Goal: Task Accomplishment & Management: Use online tool/utility

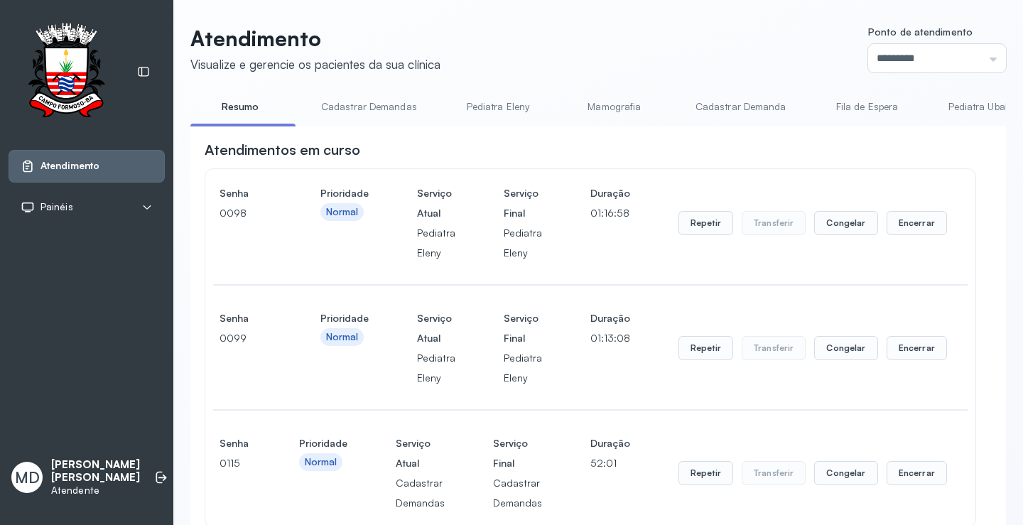
scroll to position [142, 0]
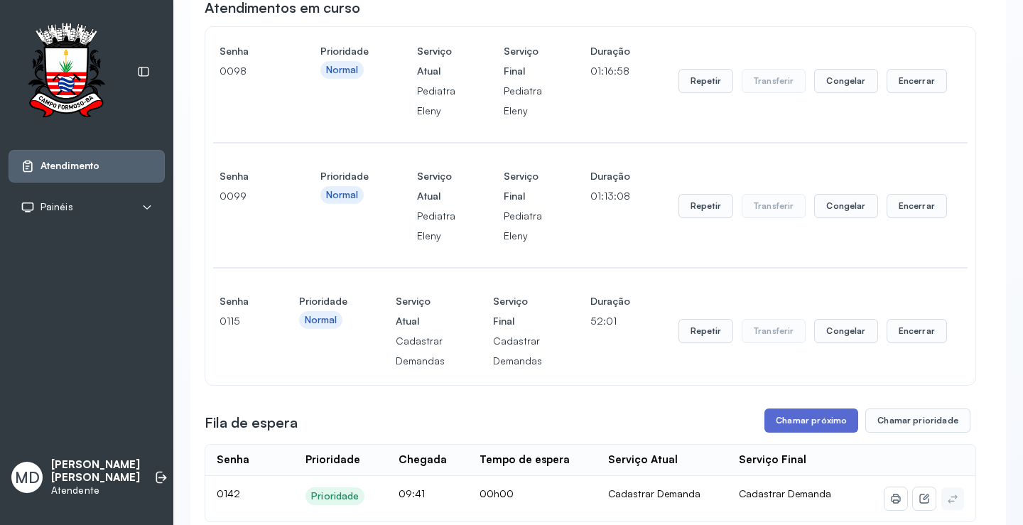
drag, startPoint x: 0, startPoint y: 0, endPoint x: 805, endPoint y: 418, distance: 907.5
click at [805, 418] on button "Chamar próximo" at bounding box center [811, 420] width 94 height 24
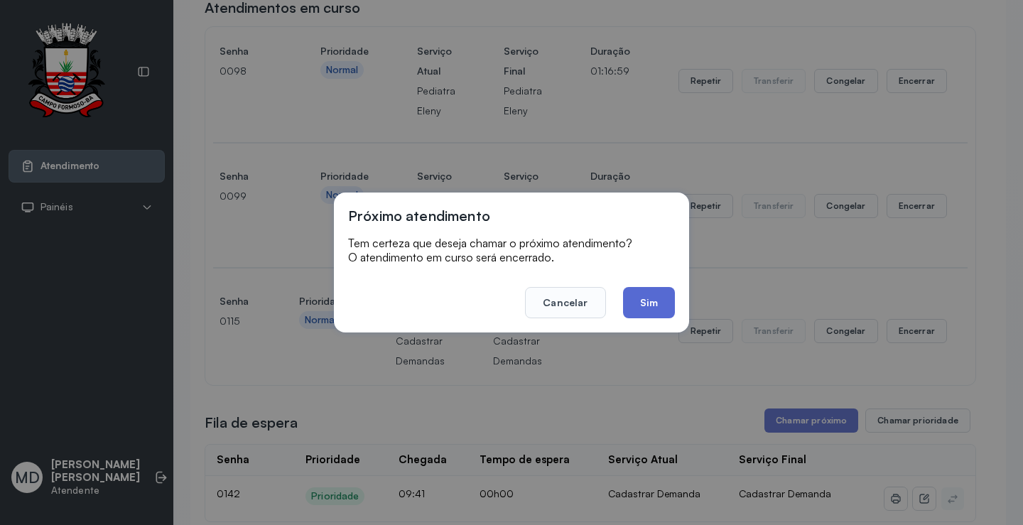
click at [646, 301] on button "Sim" at bounding box center [649, 302] width 52 height 31
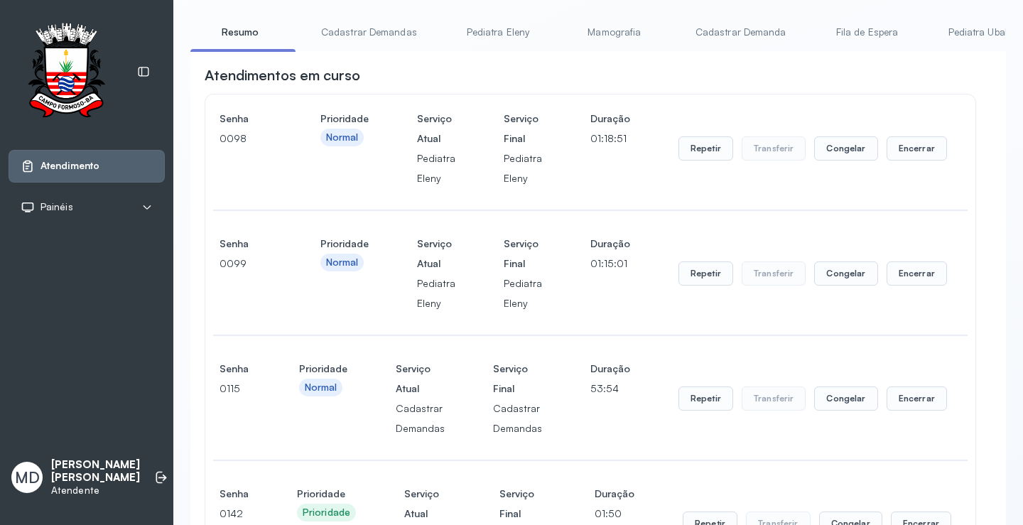
scroll to position [71, 0]
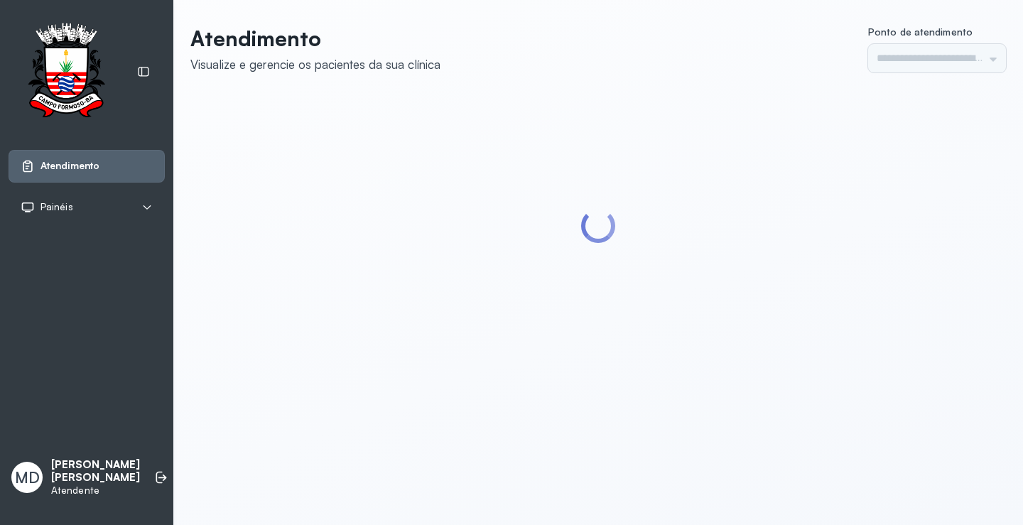
type input "*********"
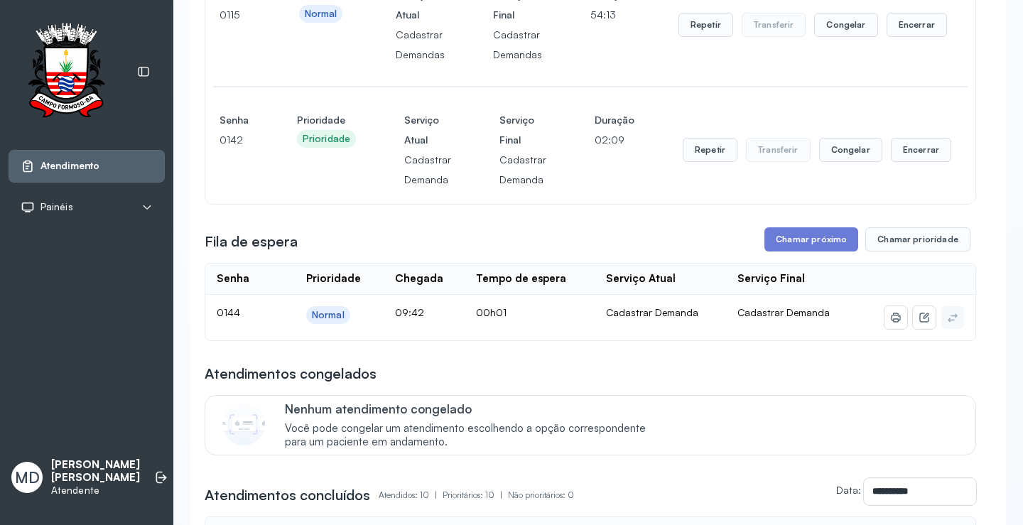
scroll to position [497, 0]
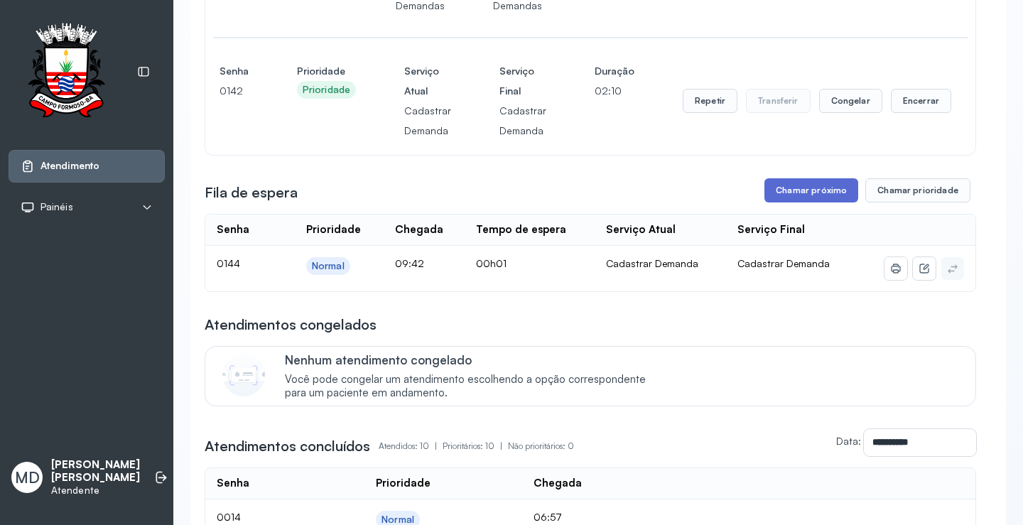
click at [805, 190] on button "Chamar próximo" at bounding box center [811, 190] width 94 height 24
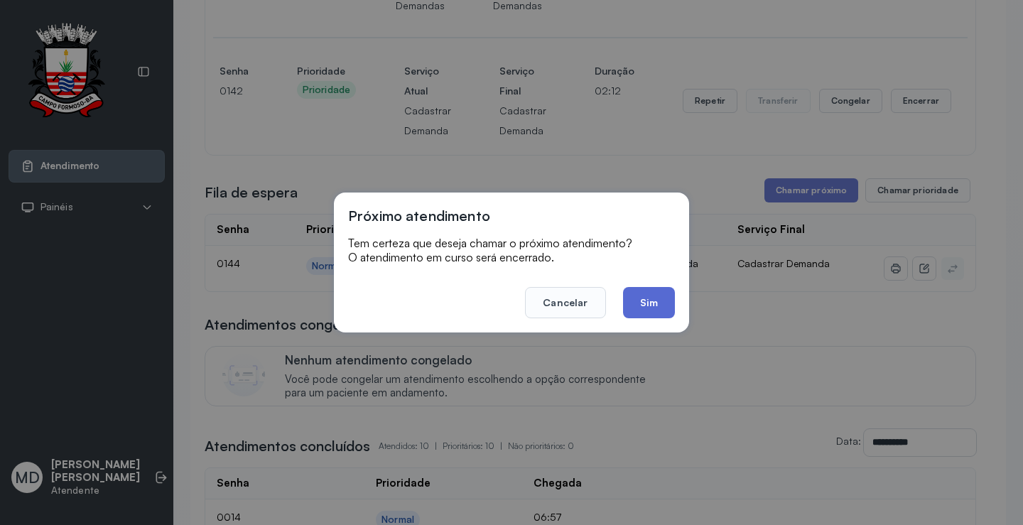
click at [633, 295] on button "Sim" at bounding box center [649, 302] width 52 height 31
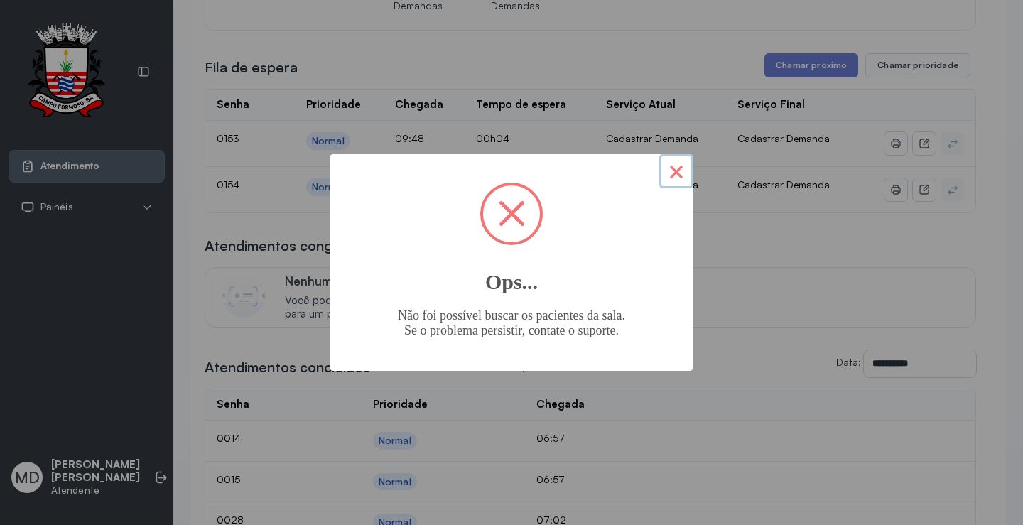
click at [677, 173] on button "×" at bounding box center [676, 171] width 34 height 34
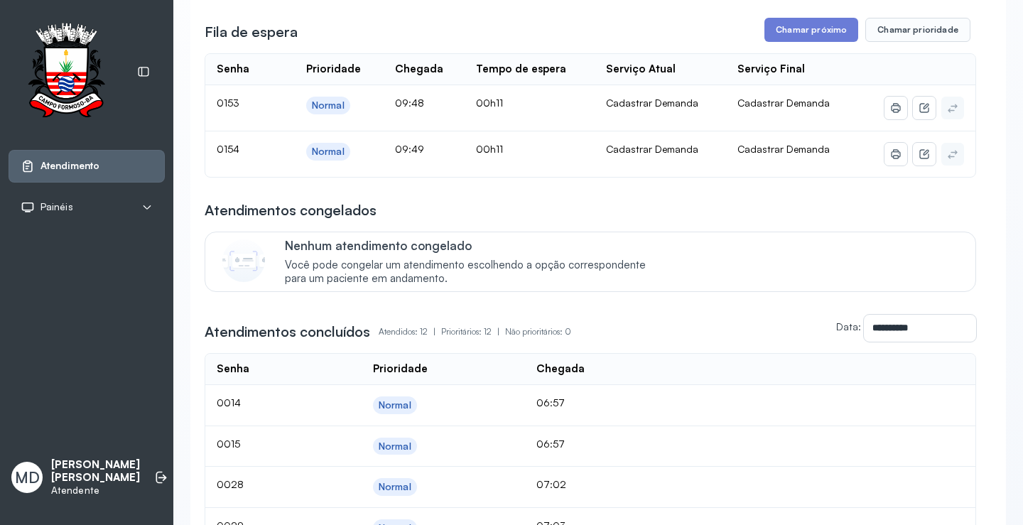
scroll to position [355, 0]
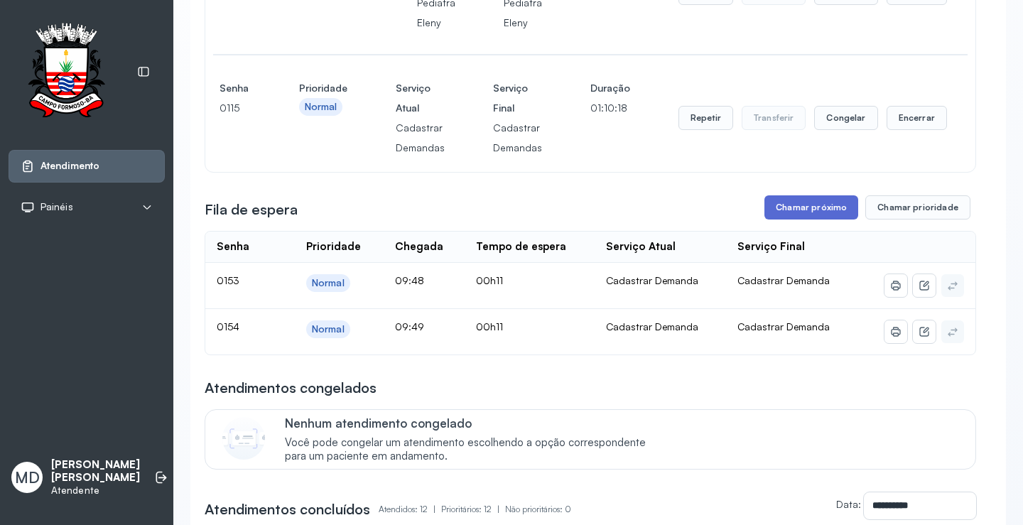
click at [801, 205] on button "Chamar próximo" at bounding box center [811, 207] width 94 height 24
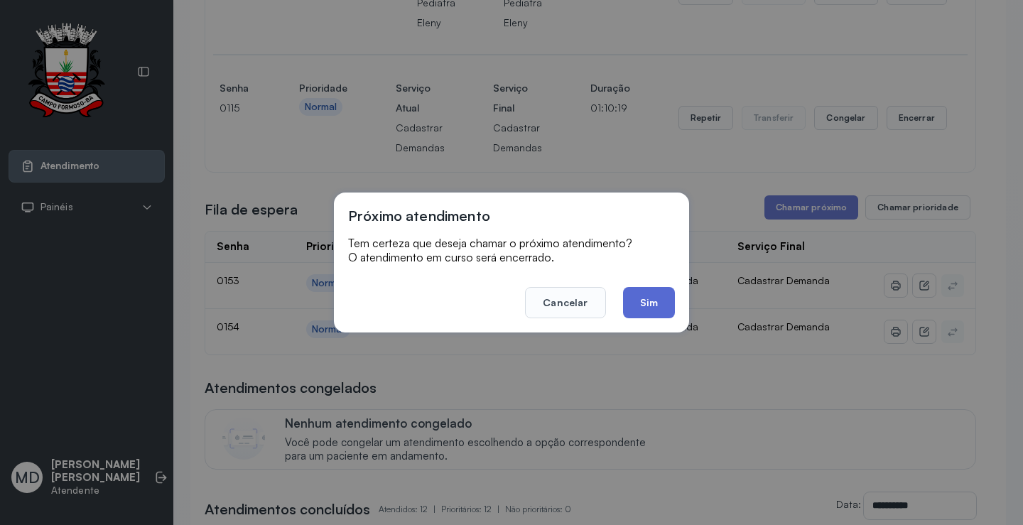
click at [651, 295] on button "Sim" at bounding box center [649, 302] width 52 height 31
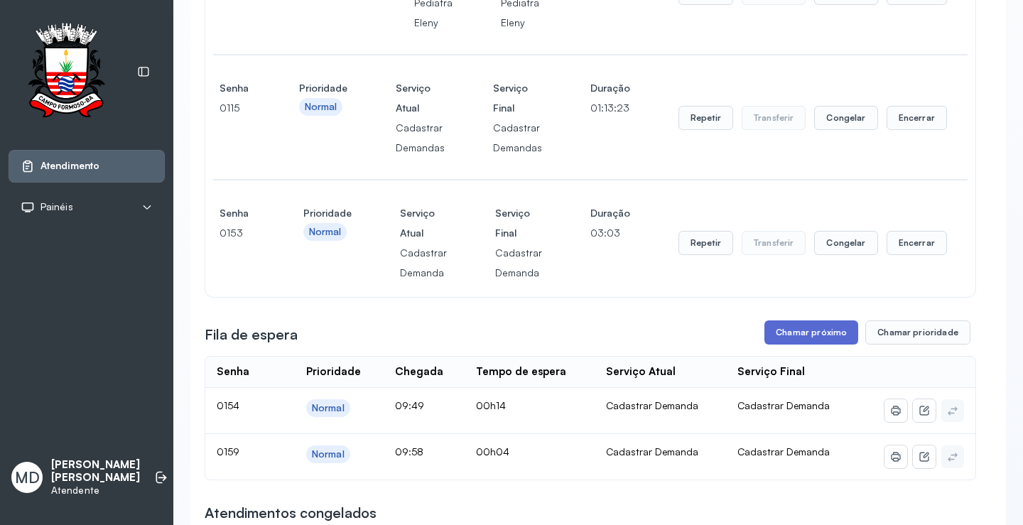
click at [795, 332] on button "Chamar próximo" at bounding box center [811, 332] width 94 height 24
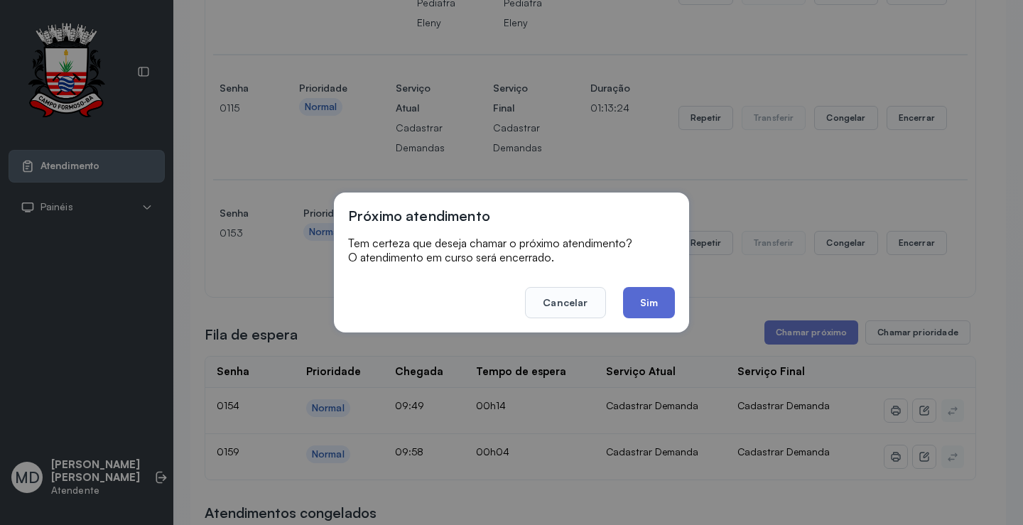
click at [635, 293] on button "Sim" at bounding box center [649, 302] width 52 height 31
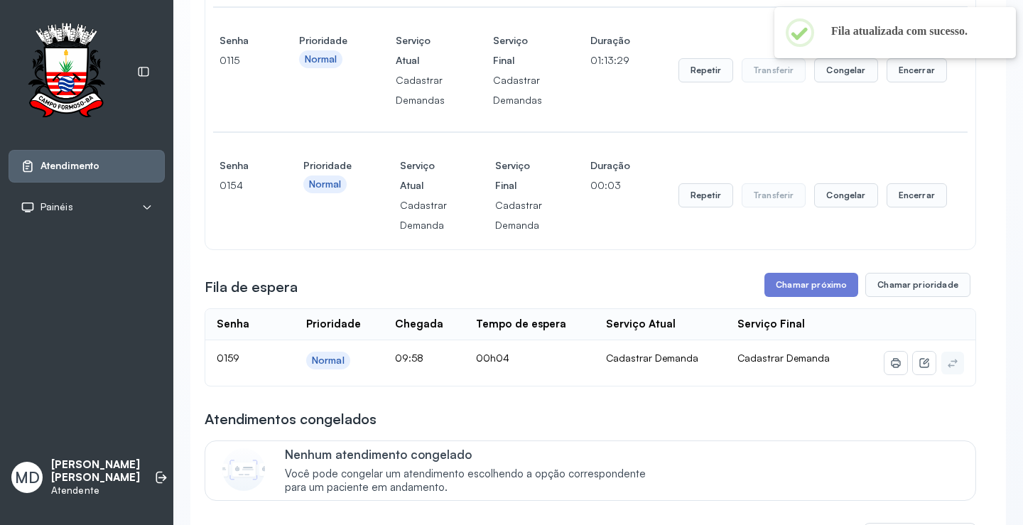
scroll to position [426, 0]
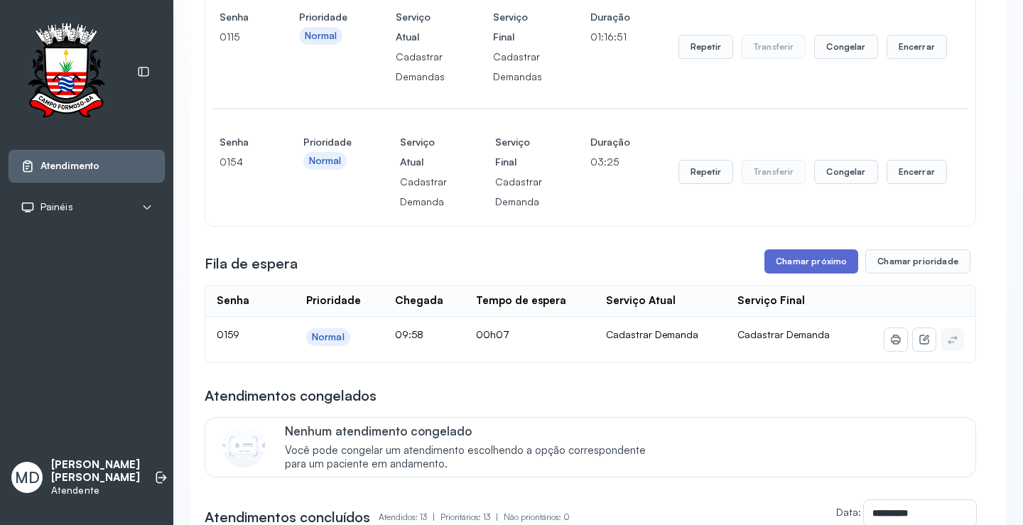
click at [801, 261] on button "Chamar próximo" at bounding box center [811, 261] width 94 height 24
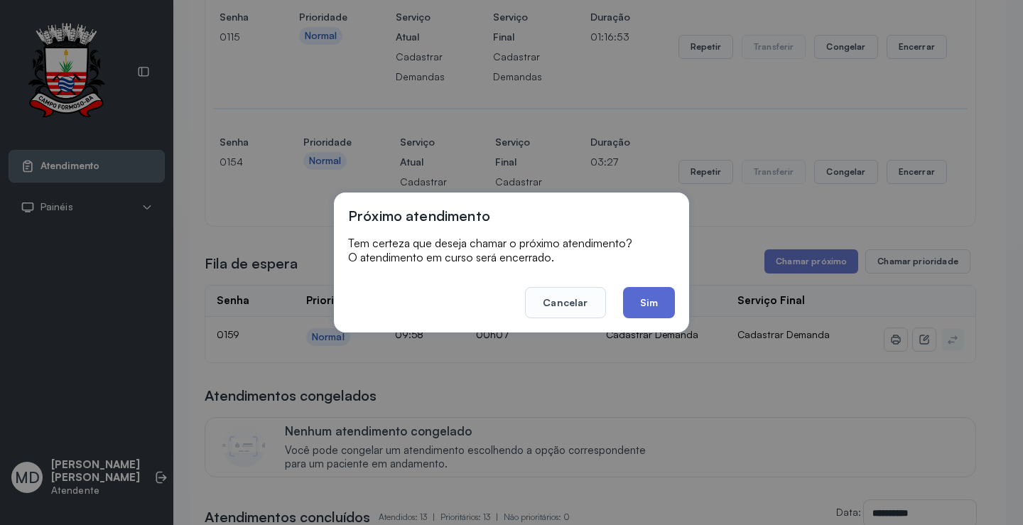
click at [665, 295] on button "Sim" at bounding box center [649, 302] width 52 height 31
